Goal: Task Accomplishment & Management: Manage account settings

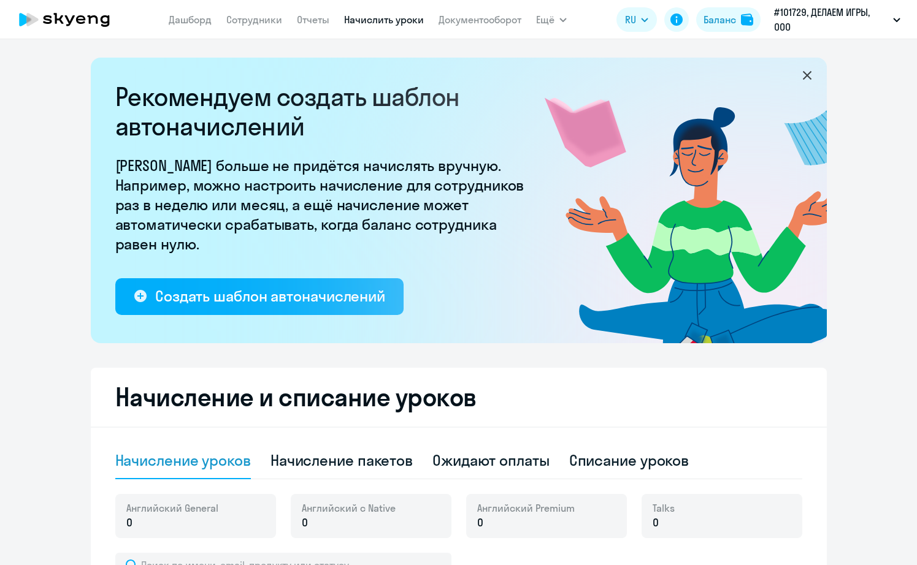
select select "10"
click at [389, 18] on link "Начислить уроки" at bounding box center [384, 19] width 80 height 12
click at [322, 458] on div "Начисление пакетов" at bounding box center [341, 461] width 142 height 20
select select "10"
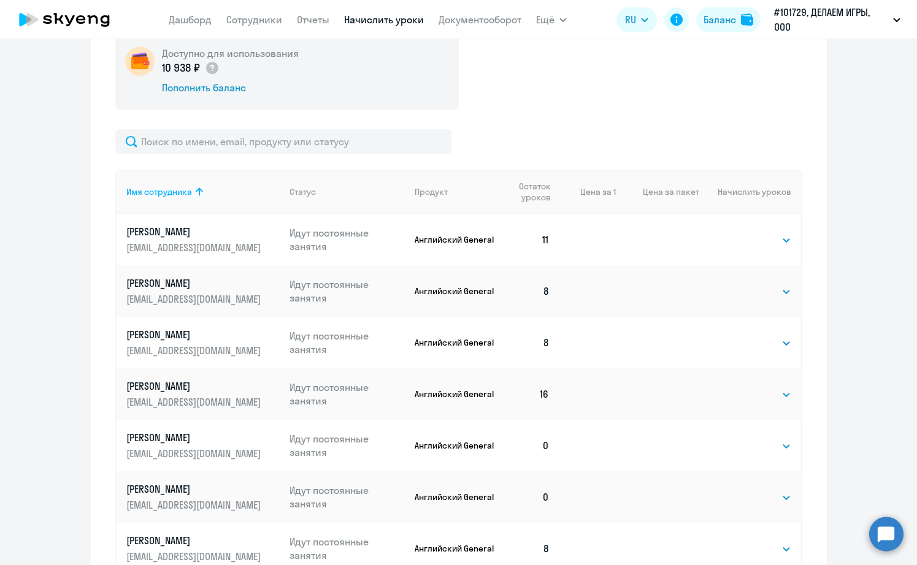
scroll to position [464, 0]
click at [764, 441] on select "Выбрать 4 8 16 32 64 96 128" at bounding box center [766, 445] width 50 height 15
click at [741, 438] on select "Выбрать 4 8 16 32 64 96 128" at bounding box center [766, 445] width 50 height 15
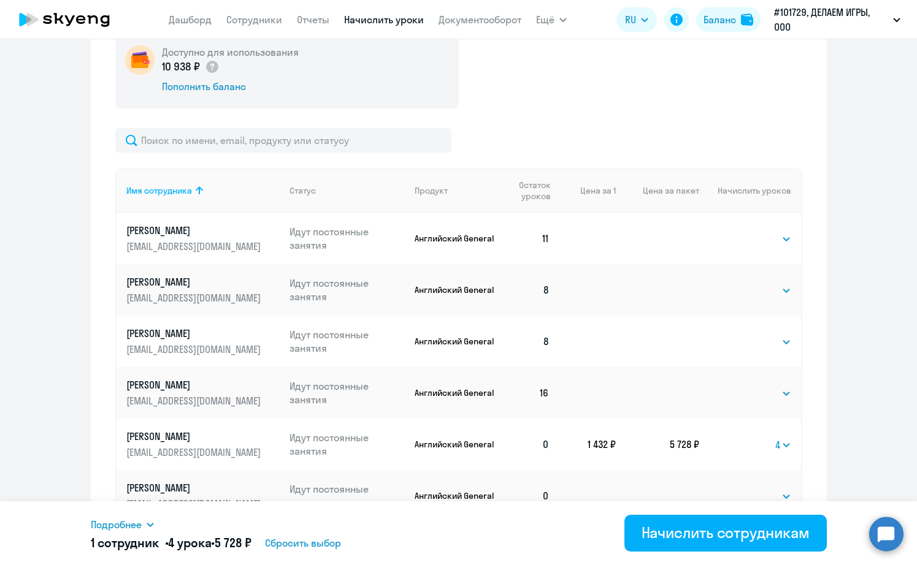
click at [895, 274] on ng-component "Рекомендуем создать шаблон автоначислений Уроки больше не придётся начислять вр…" at bounding box center [458, 187] width 917 height 1189
click at [785, 445] on select "Выбрать 4 8 16 32 64 96 128" at bounding box center [783, 445] width 16 height 15
select select "8"
click at [775, 438] on select "Выбрать 4 8 16 32 64 96 128" at bounding box center [783, 445] width 16 height 15
click at [779, 449] on select "Выбрать 4 8 16 32 64 96 128" at bounding box center [783, 445] width 16 height 15
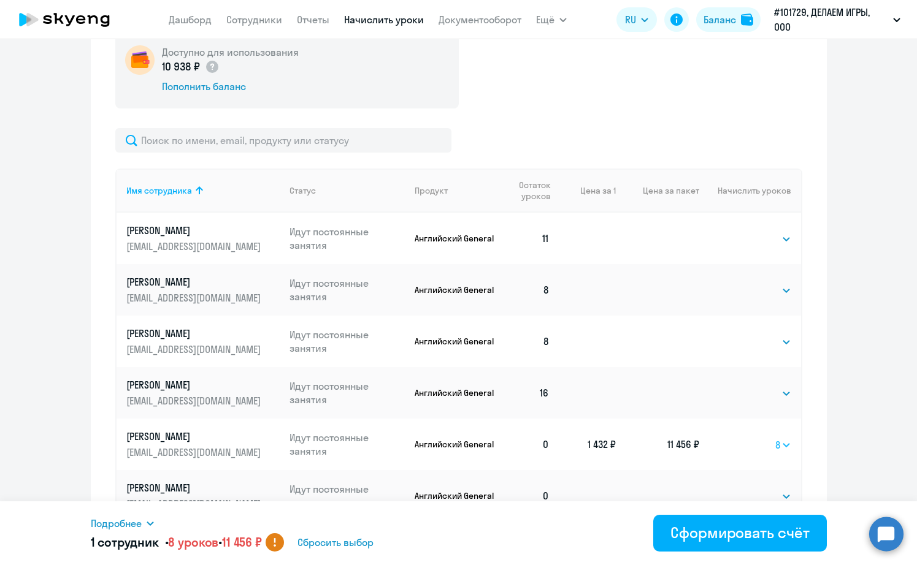
select select
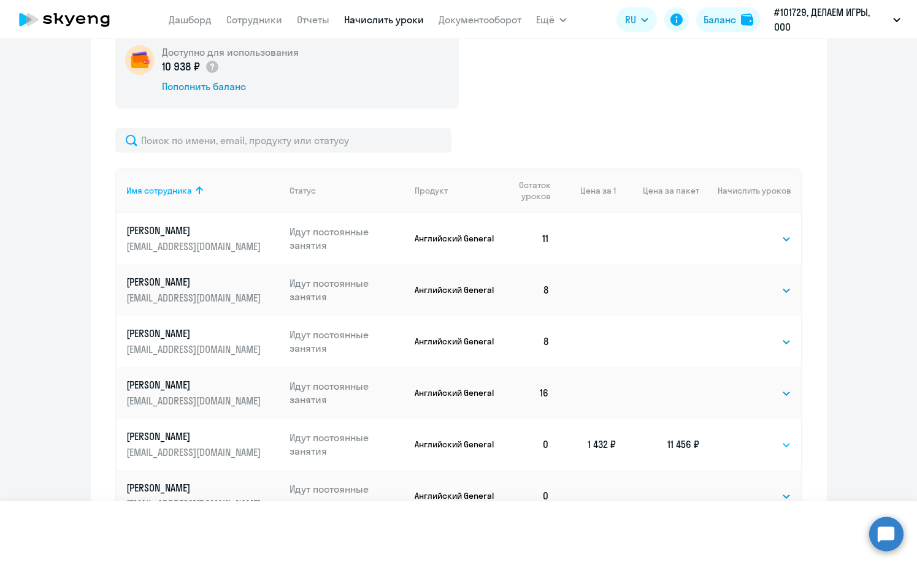
click at [775, 438] on select "Выбрать 4 8 16 32 64 96 128" at bounding box center [783, 445] width 16 height 15
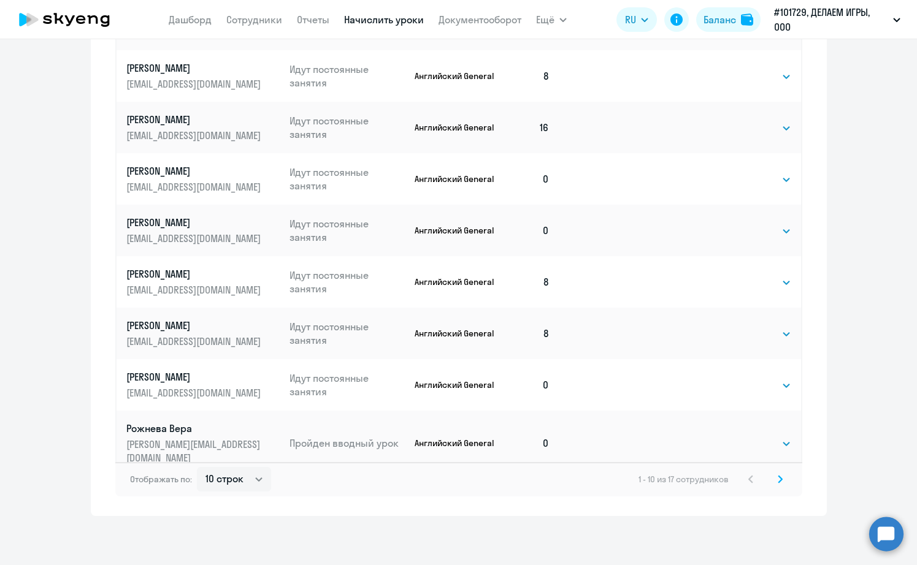
scroll to position [0, 0]
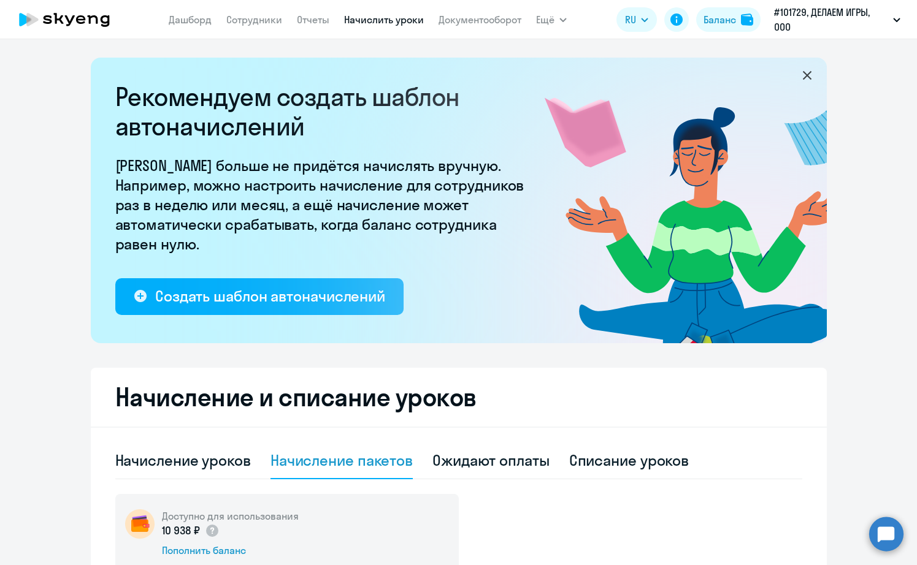
click at [399, 22] on link "Начислить уроки" at bounding box center [384, 19] width 80 height 12
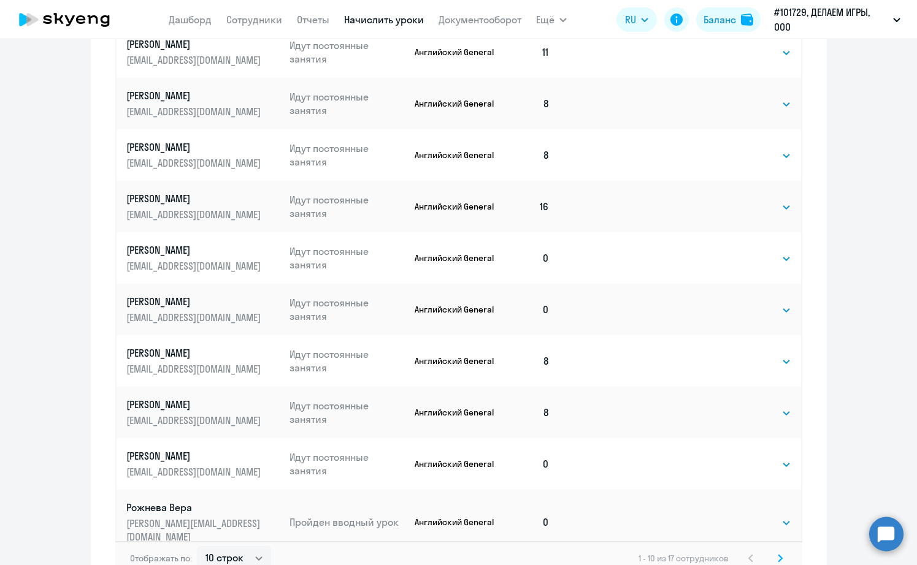
scroll to position [730, 0]
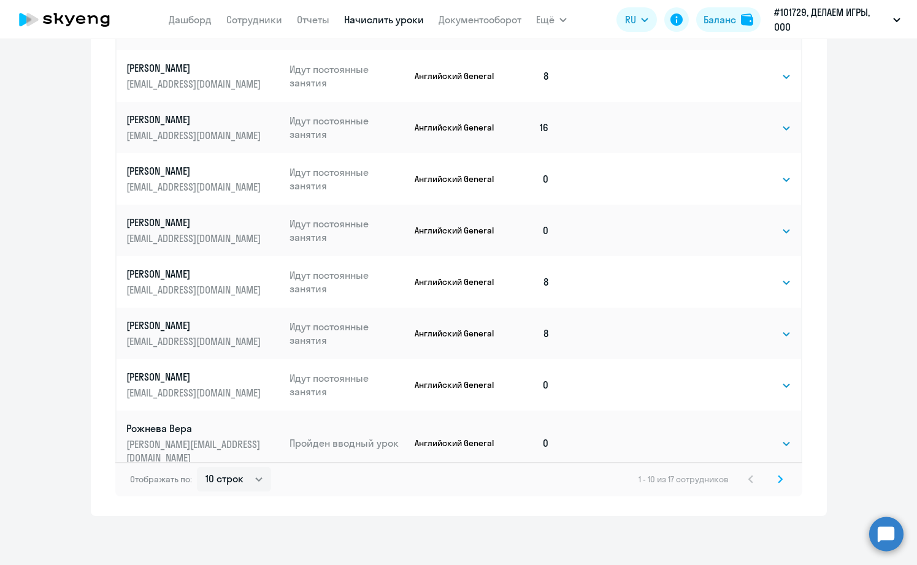
click at [782, 477] on svg-icon at bounding box center [780, 479] width 15 height 15
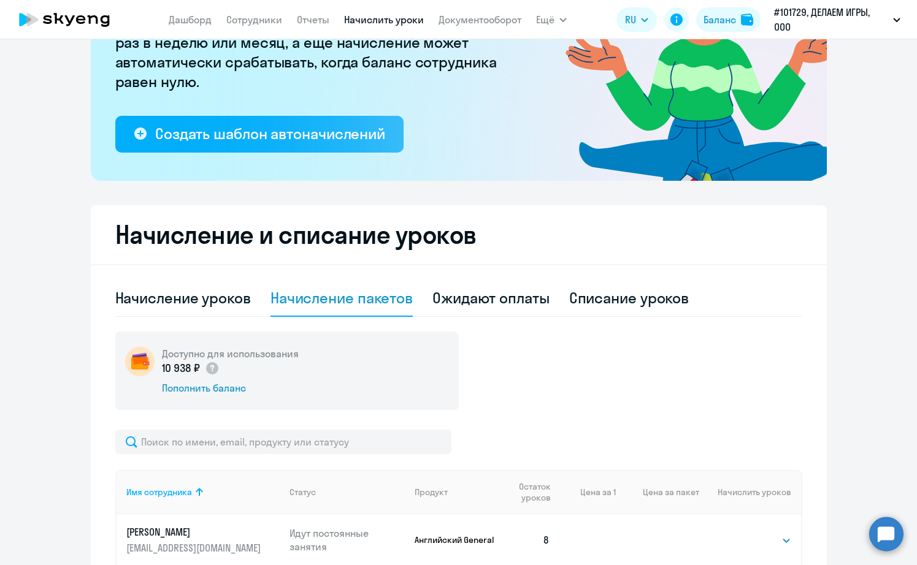
scroll to position [89, 0]
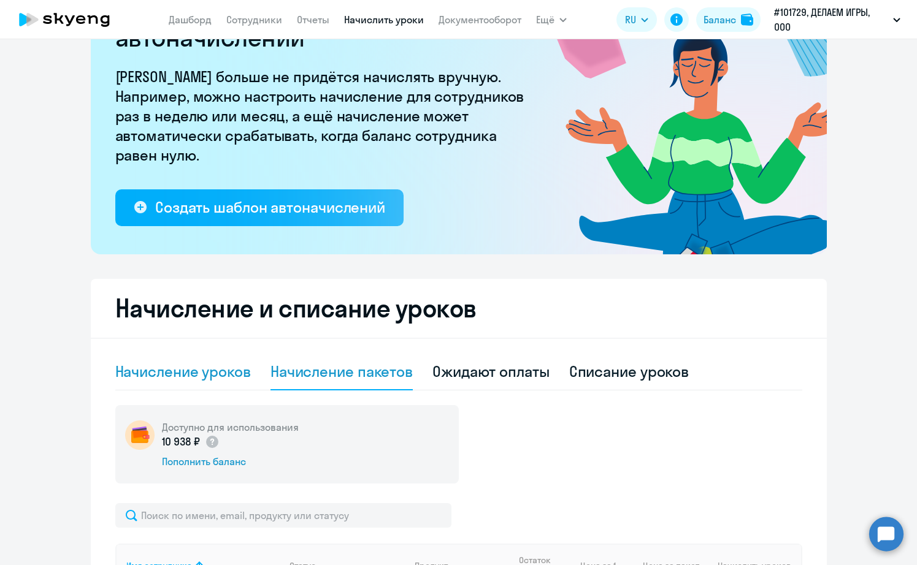
click at [237, 367] on div "Начисление уроков" at bounding box center [183, 372] width 136 height 20
select select "10"
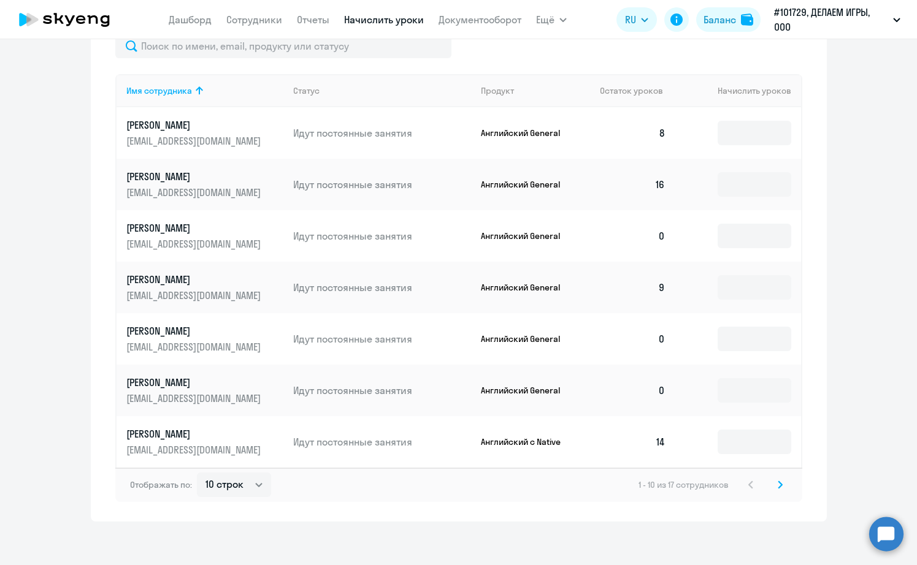
scroll to position [525, 0]
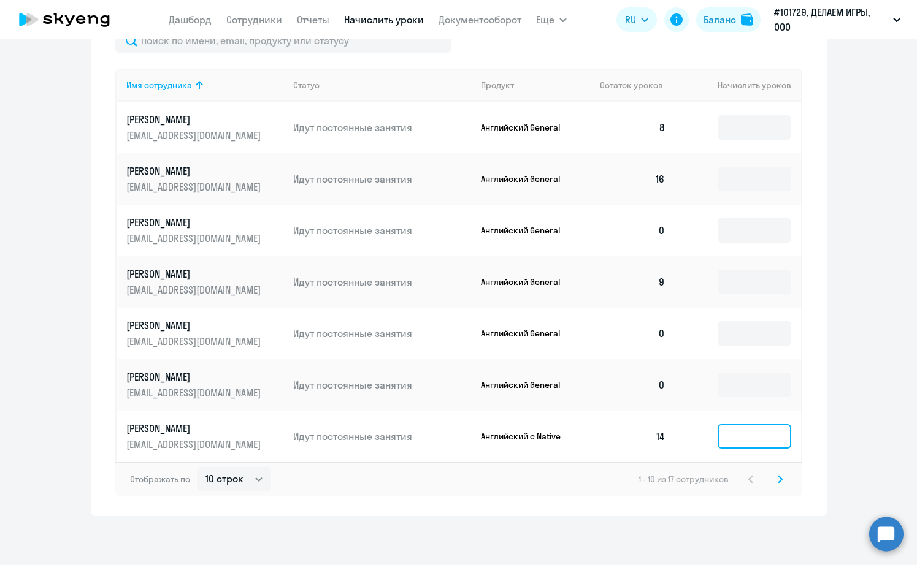
click at [738, 433] on input at bounding box center [755, 436] width 74 height 25
click at [738, 431] on input at bounding box center [755, 436] width 74 height 25
click at [533, 437] on p "Английский с Native" at bounding box center [527, 436] width 92 height 11
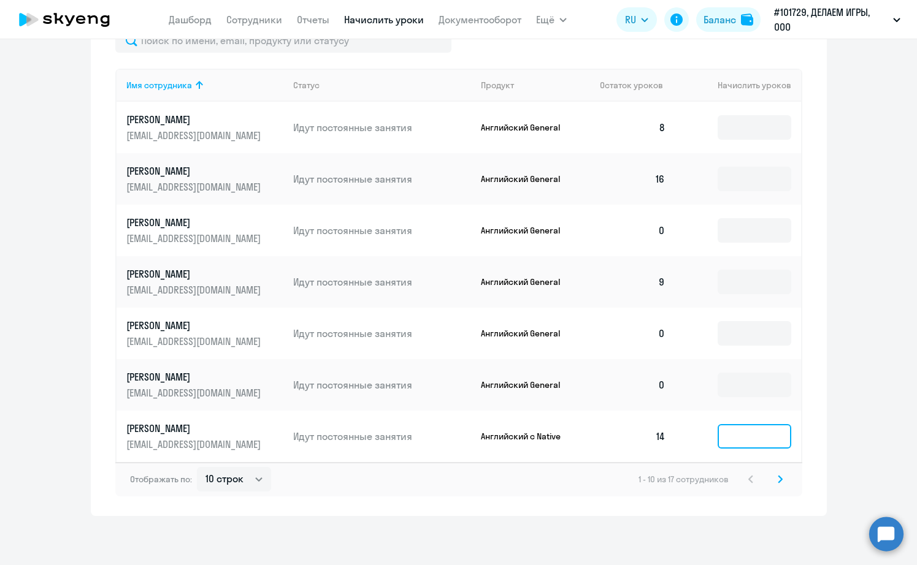
click at [749, 445] on input at bounding box center [755, 436] width 74 height 25
click at [748, 442] on input at bounding box center [755, 436] width 74 height 25
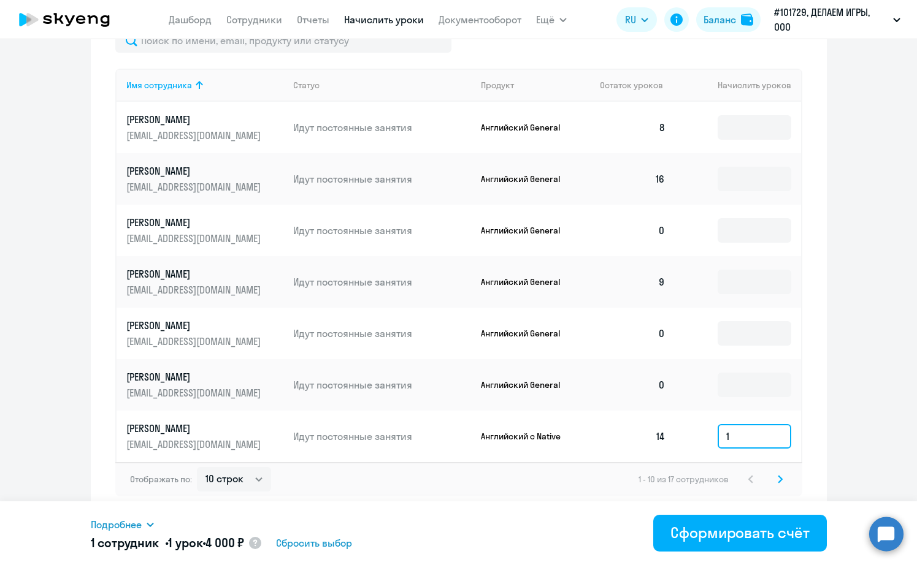
type input "1"
click at [604, 488] on div "Отображать по: 10 строк 30 строк 50 строк 1 - 10 из 17 сотрудников" at bounding box center [458, 479] width 687 height 34
click at [727, 439] on input "1" at bounding box center [755, 436] width 74 height 25
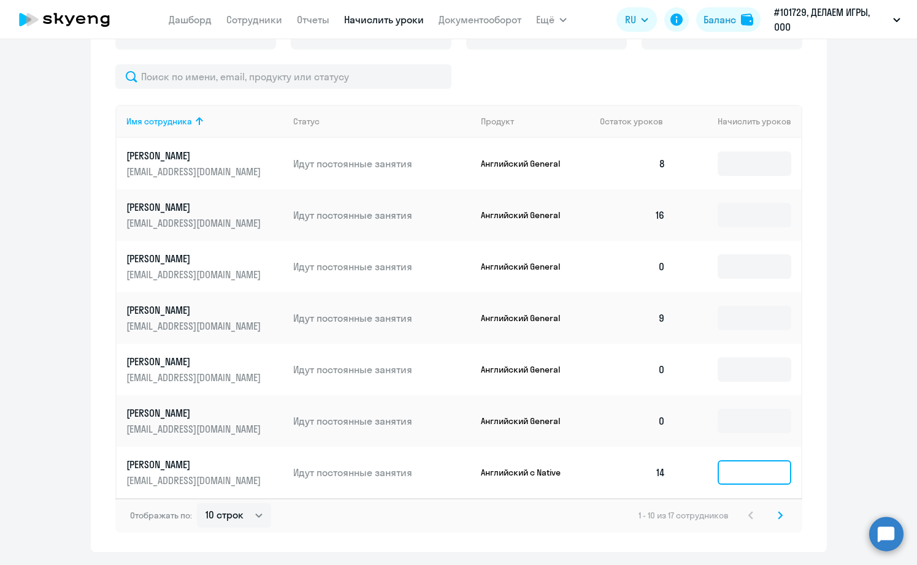
scroll to position [488, 0]
click at [735, 468] on input at bounding box center [755, 473] width 74 height 25
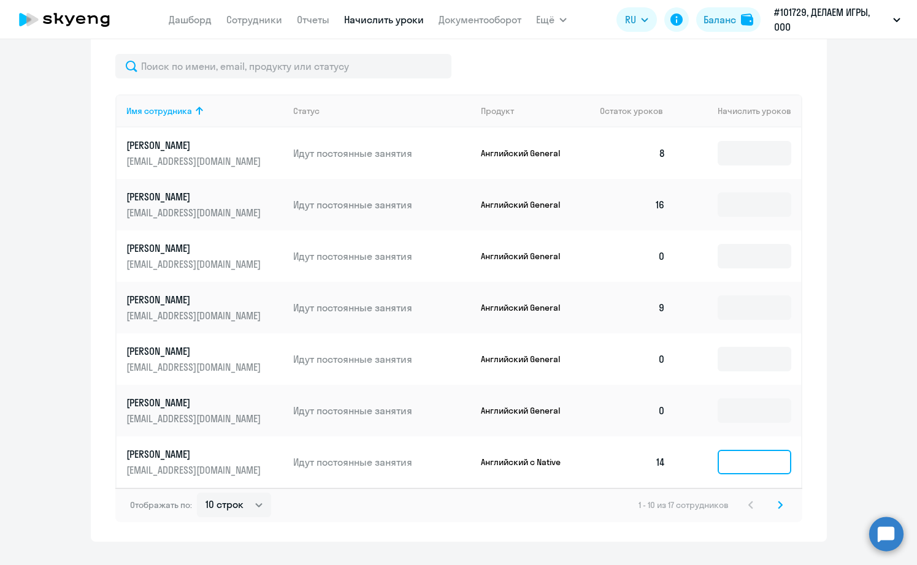
scroll to position [525, 0]
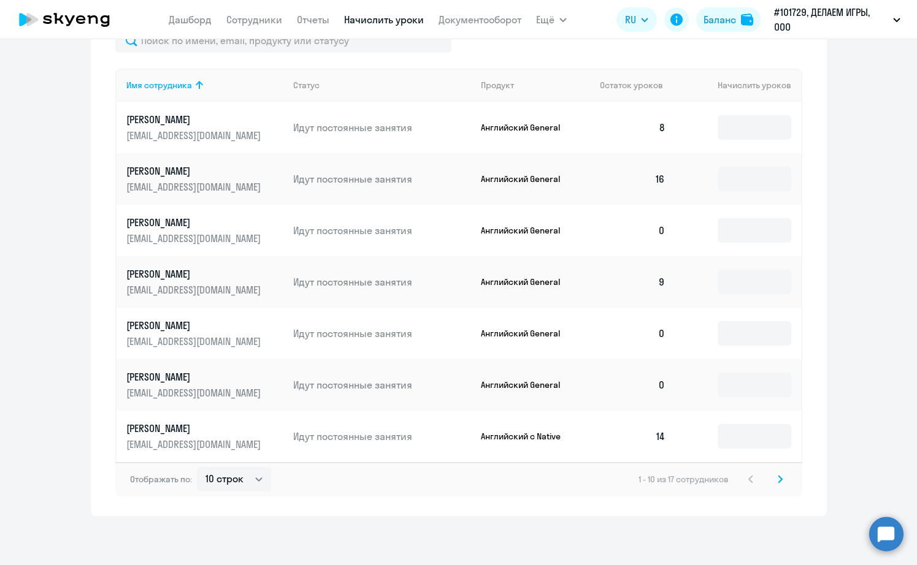
click at [210, 429] on p "[PERSON_NAME]" at bounding box center [194, 428] width 137 height 13
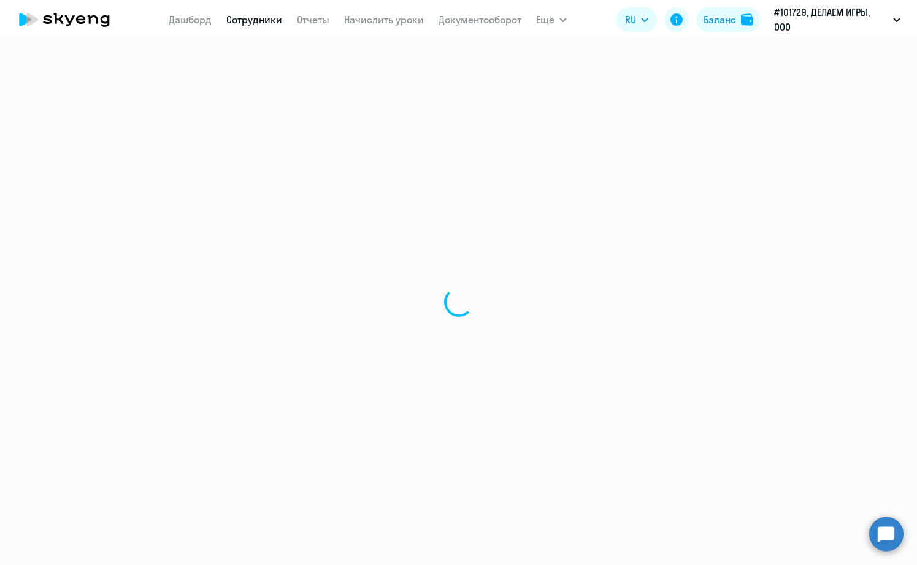
select select "english"
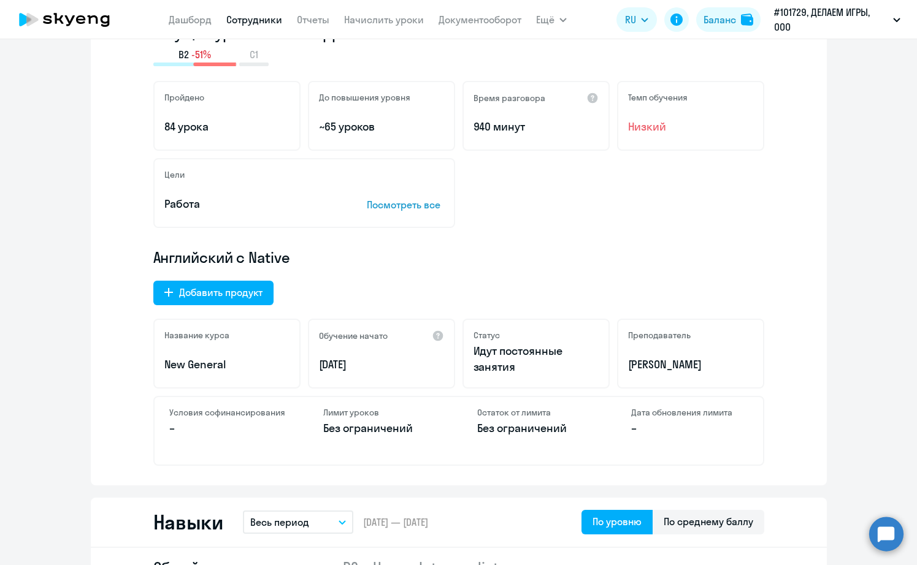
scroll to position [227, 0]
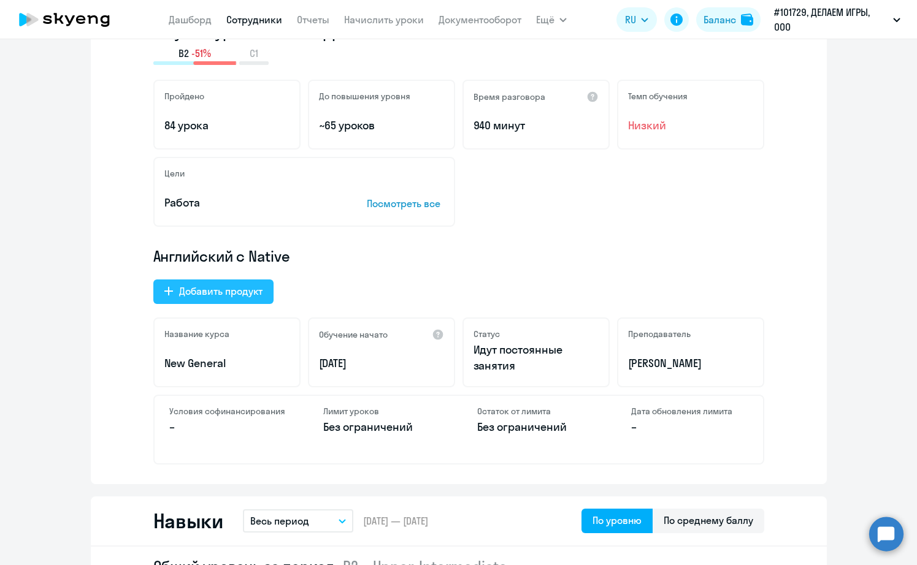
click at [239, 281] on button "Добавить продукт" at bounding box center [213, 292] width 120 height 25
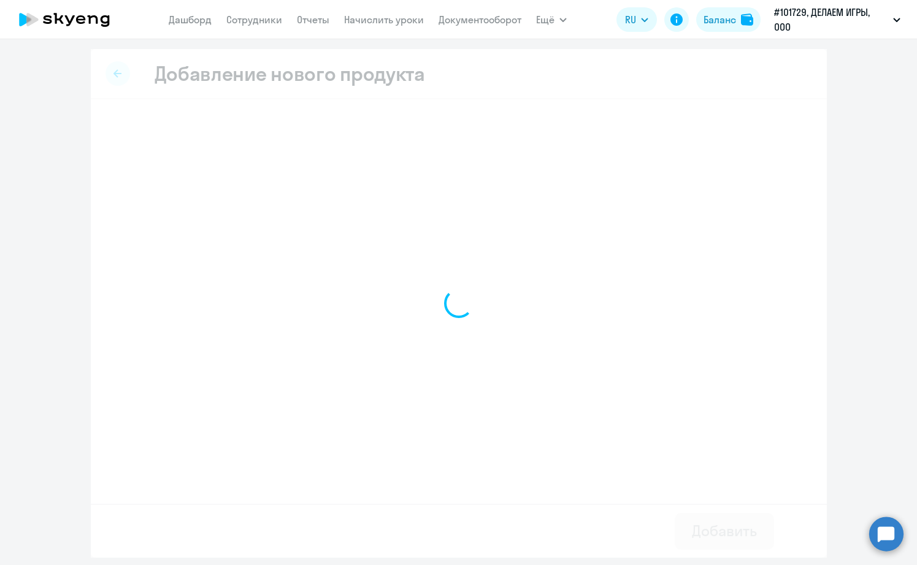
select select "english_adult_not_native_speaker"
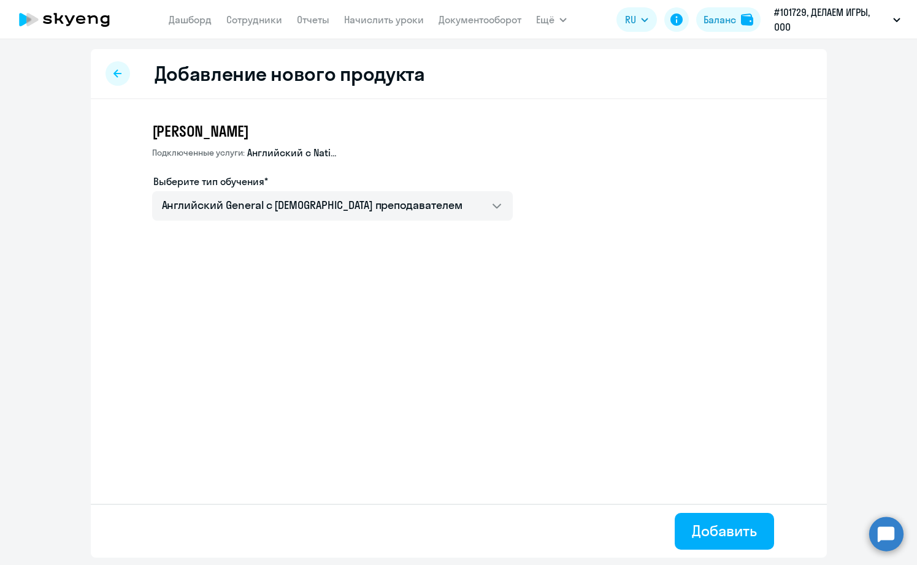
click at [120, 72] on icon at bounding box center [117, 73] width 8 height 9
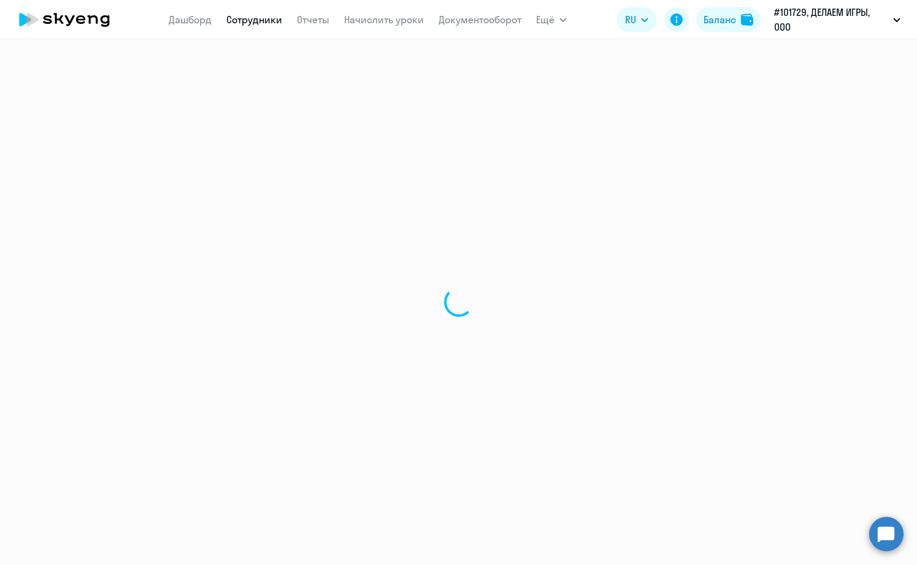
select select "english"
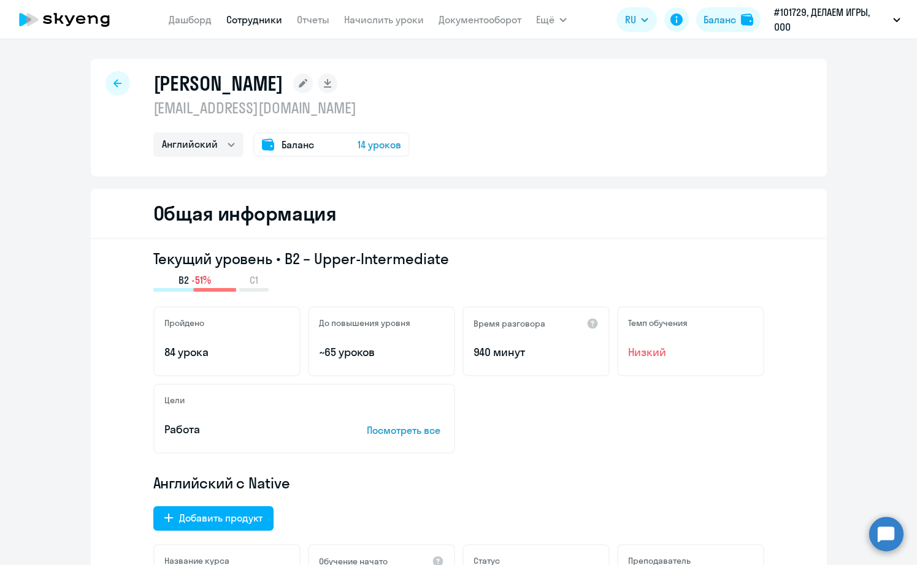
click at [117, 88] on div at bounding box center [117, 83] width 25 height 25
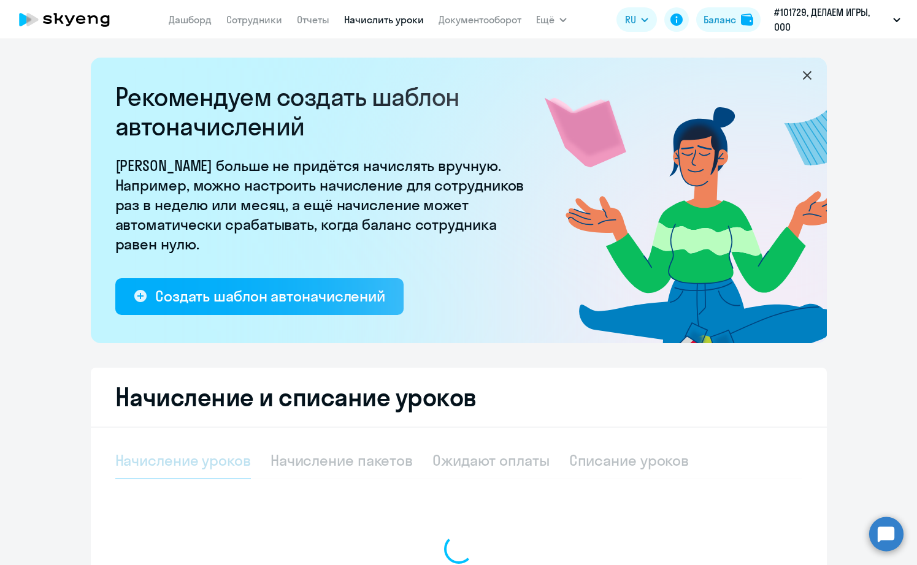
select select "10"
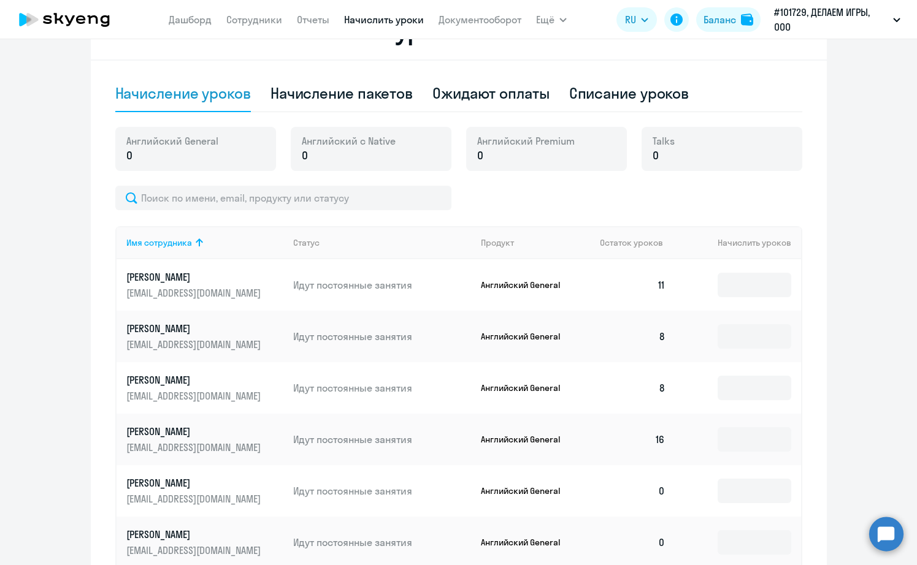
scroll to position [380, 0]
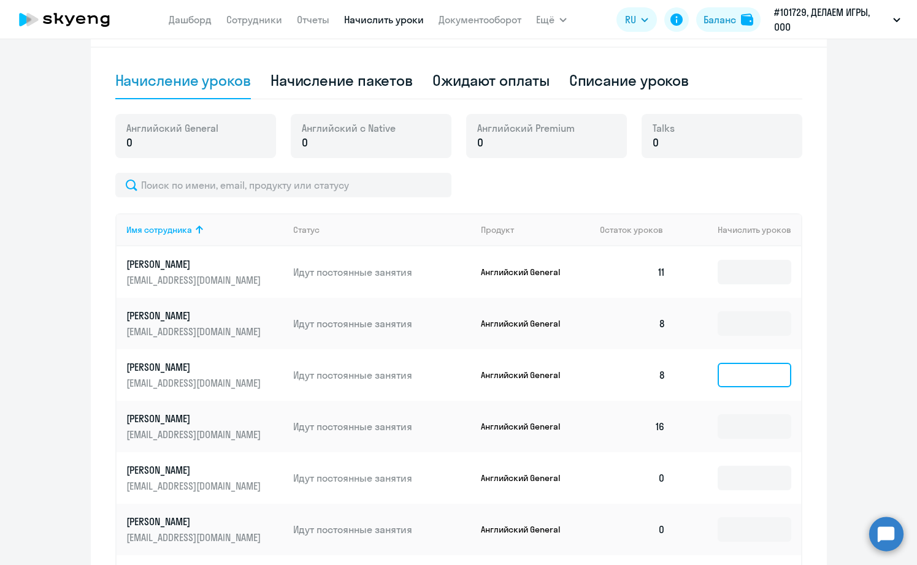
click at [732, 373] on input at bounding box center [755, 375] width 74 height 25
type input "1"
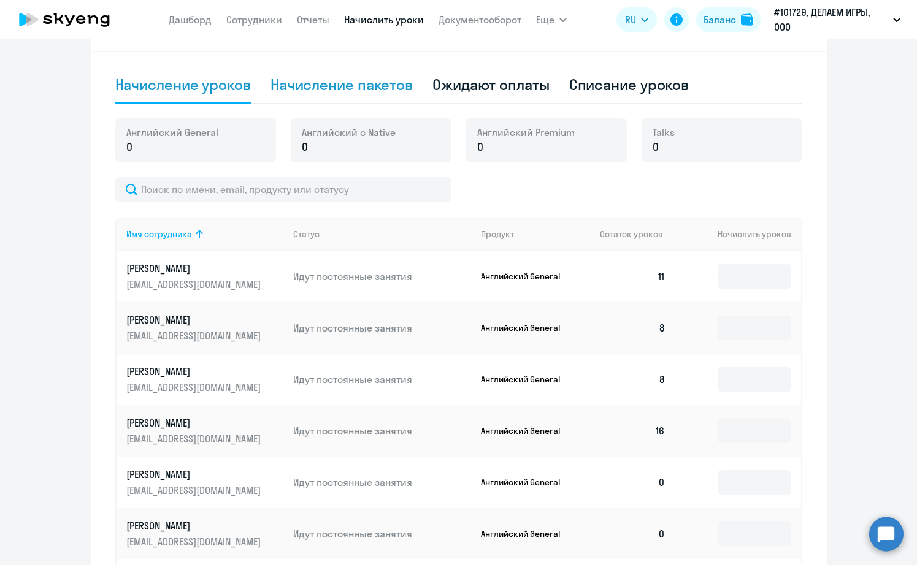
click at [385, 94] on div "Начисление пакетов" at bounding box center [341, 85] width 142 height 20
select select "10"
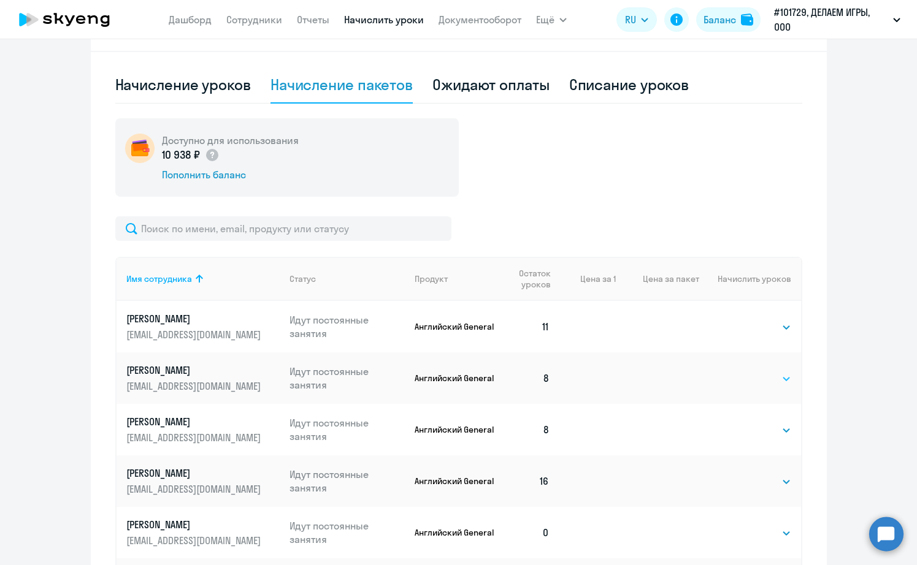
click at [764, 378] on select "Выбрать 4 8 16 32 64 96 128" at bounding box center [766, 379] width 50 height 15
select select "4"
click at [741, 372] on select "Выбрать 4 8 16 32 64 96 128" at bounding box center [766, 379] width 50 height 15
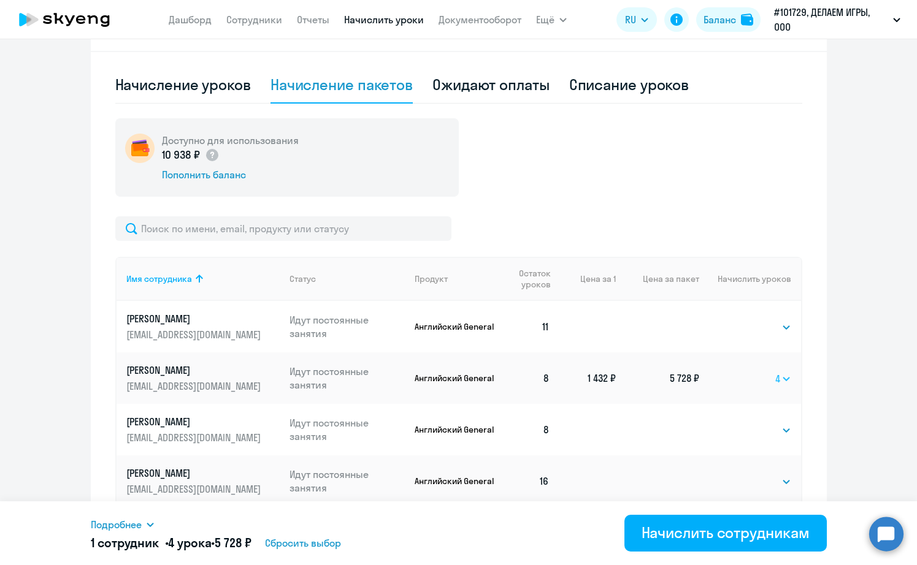
click at [779, 377] on select "Выбрать 4 8 16 32 64 96 128" at bounding box center [783, 379] width 16 height 15
select select
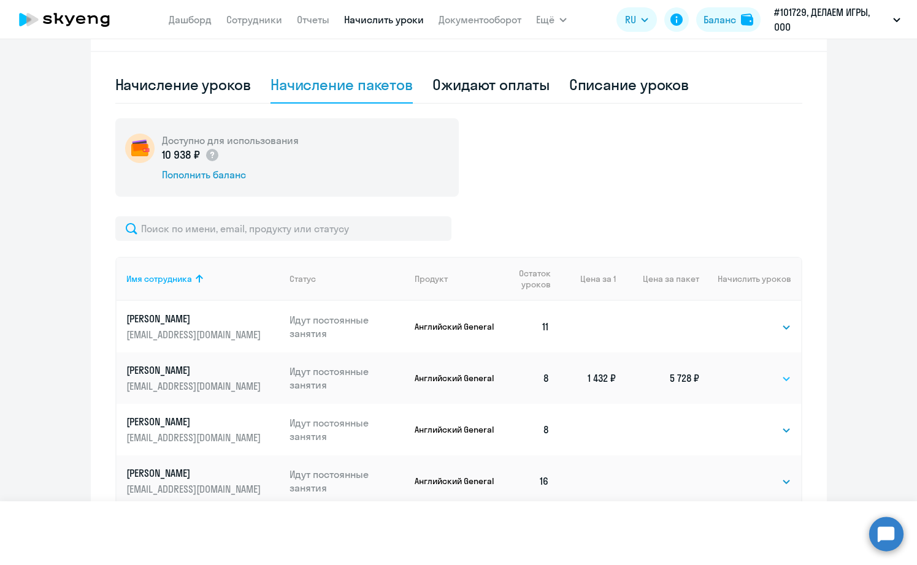
click at [775, 372] on select "Выбрать 4 8 16 32 64 96 128" at bounding box center [783, 379] width 16 height 15
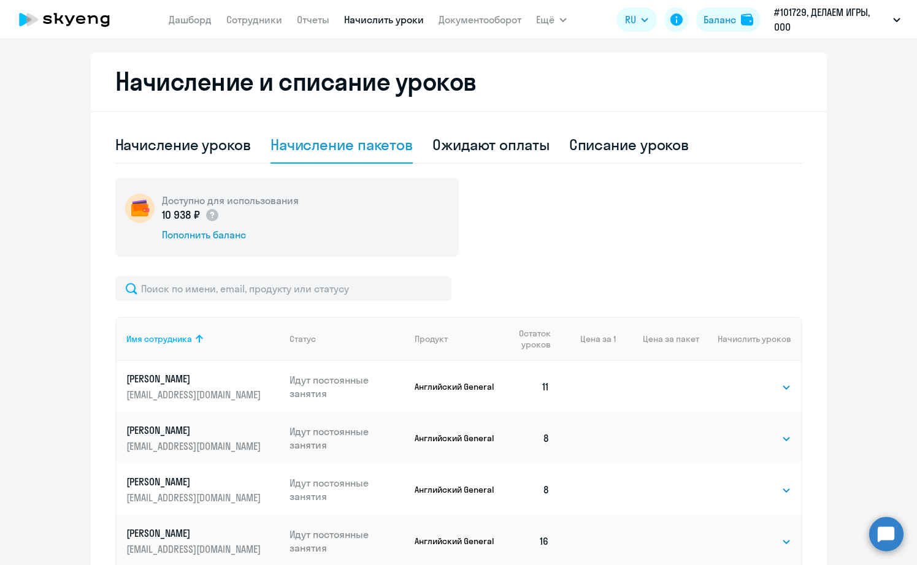
scroll to position [286, 0]
